Goal: Information Seeking & Learning: Understand process/instructions

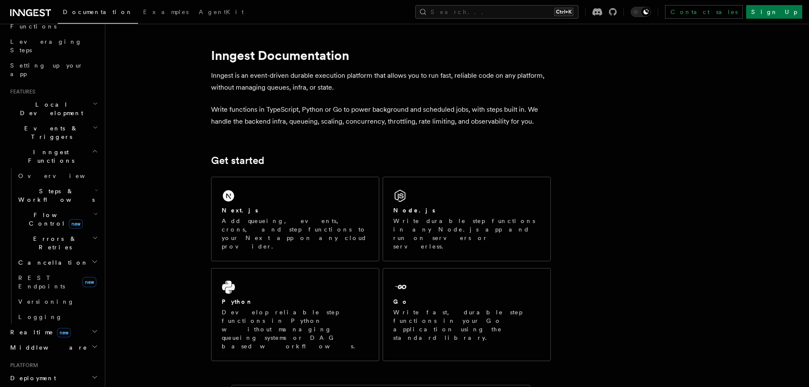
scroll to position [212, 0]
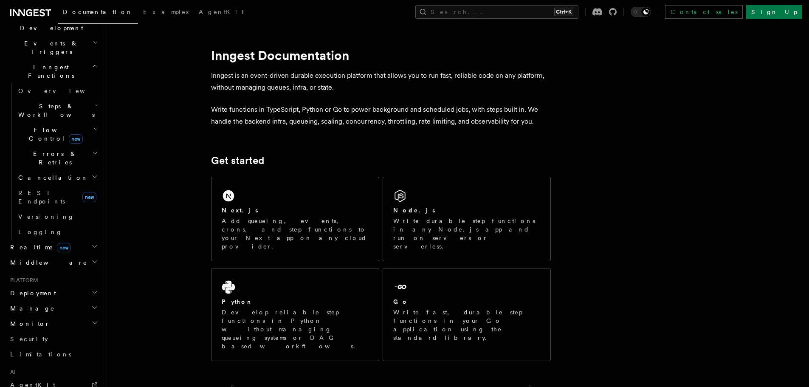
click at [31, 289] on span "Deployment" at bounding box center [31, 293] width 49 height 8
click at [39, 305] on span "Overview" at bounding box center [61, 308] width 87 height 7
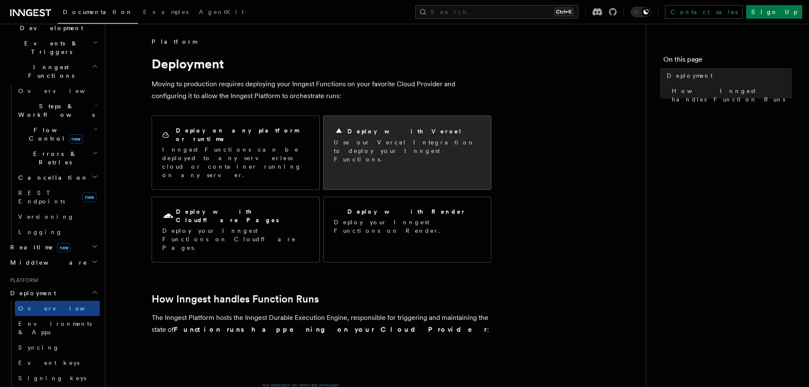
click at [393, 142] on p "Use our Vercel Integration to deploy your Inngest Functions." at bounding box center [407, 150] width 147 height 25
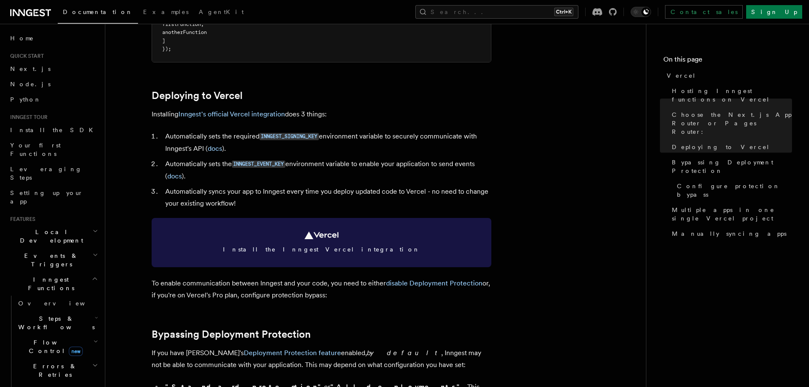
scroll to position [340, 0]
click at [310, 248] on span "Install the Inngest Vercel integration" at bounding box center [321, 249] width 319 height 8
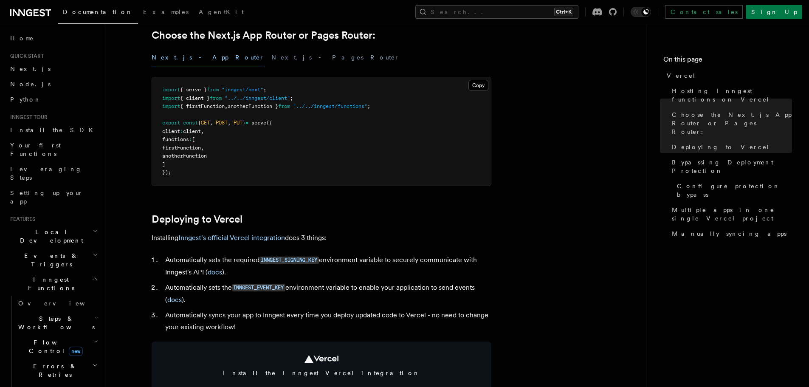
scroll to position [212, 0]
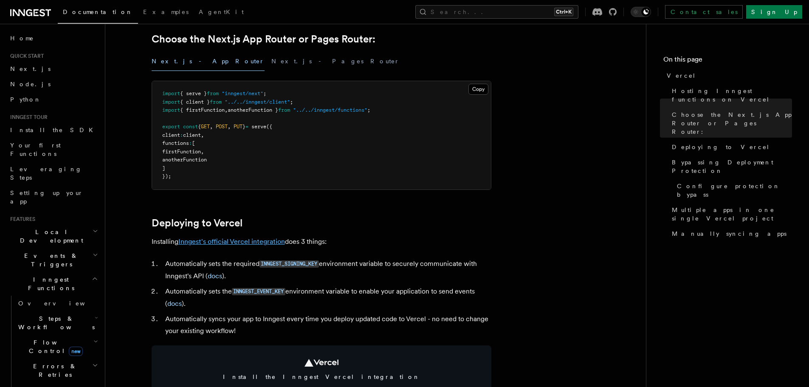
click at [221, 242] on link "Inngest's official Vercel integration" at bounding box center [231, 241] width 107 height 8
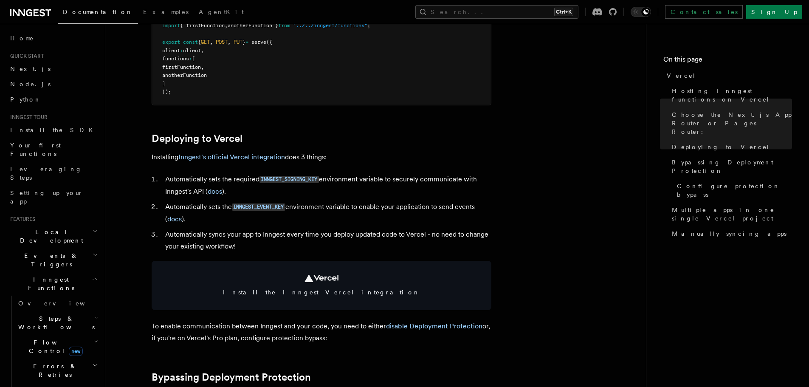
scroll to position [297, 0]
click at [255, 158] on link "Inngest's official Vercel integration" at bounding box center [231, 156] width 107 height 8
